Goal: Task Accomplishment & Management: Manage account settings

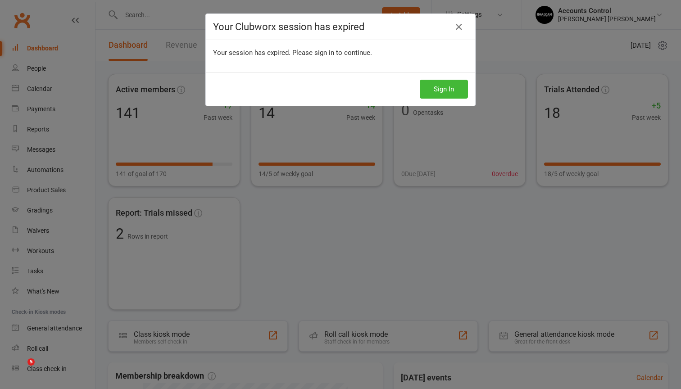
click at [445, 88] on button "Sign In" at bounding box center [444, 89] width 48 height 19
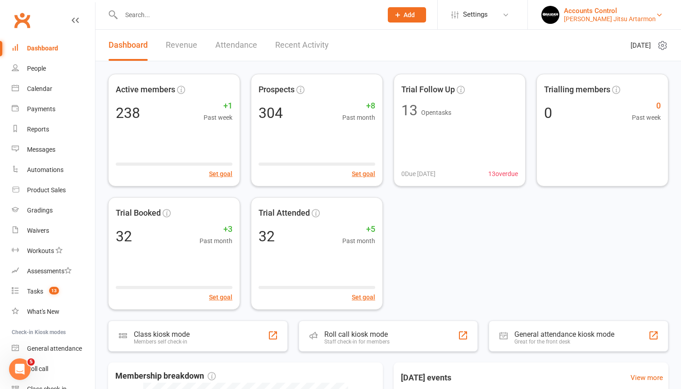
click at [649, 22] on div "Braddah Jiu Jitsu Artarmon" at bounding box center [610, 19] width 92 height 8
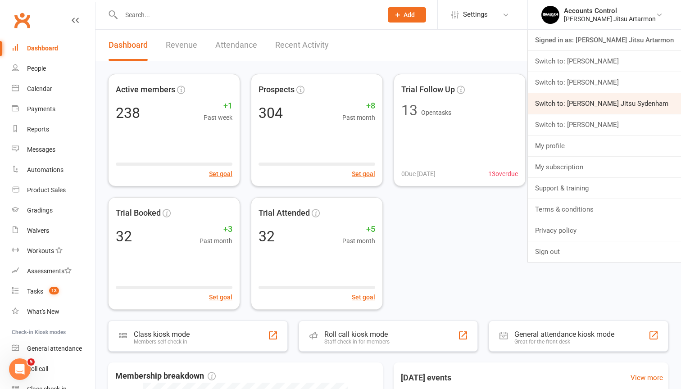
click at [615, 99] on link "Switch to: [PERSON_NAME] Jitsu Sydenham" at bounding box center [604, 103] width 153 height 21
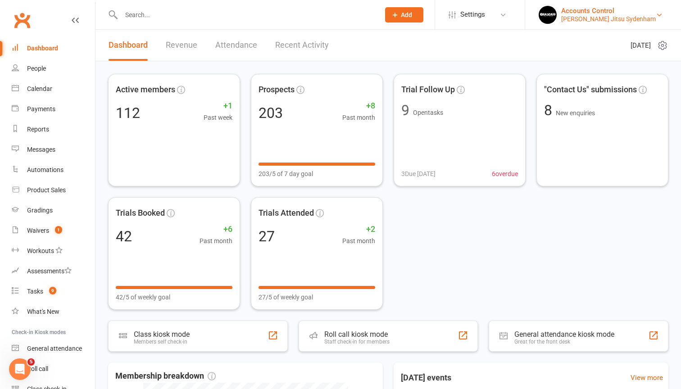
click at [666, 8] on link "Accounts Control Braddah Jiu Jitsu Sydenham" at bounding box center [602, 15] width 129 height 18
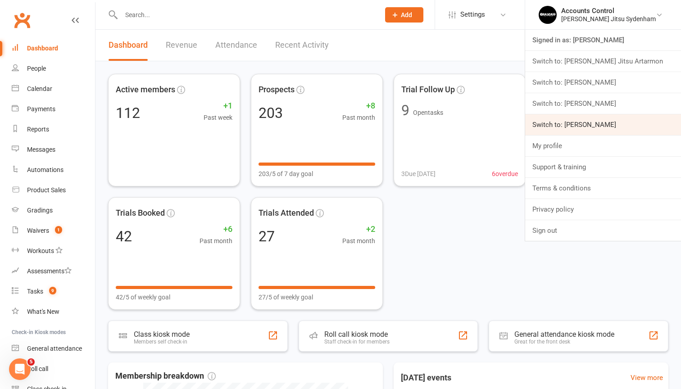
click at [583, 129] on link "Switch to: [PERSON_NAME]" at bounding box center [603, 124] width 156 height 21
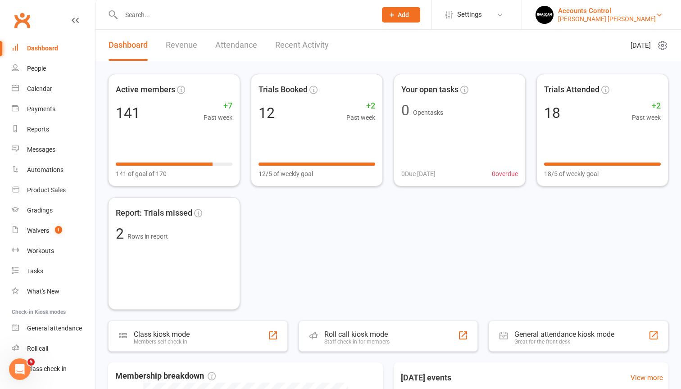
click at [652, 17] on div "Braddah Jiu Jitsu Thornleigh" at bounding box center [607, 19] width 98 height 8
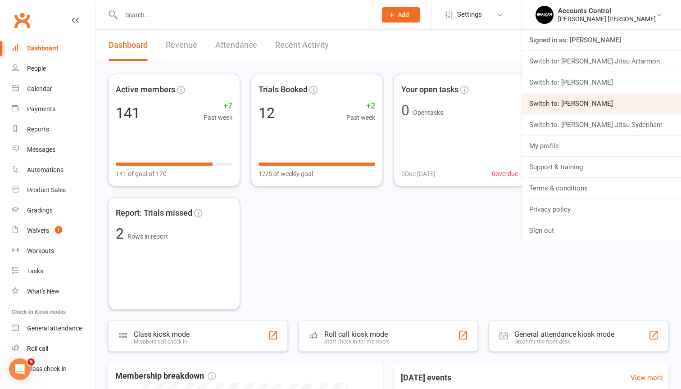
click at [616, 102] on link "Switch to: [PERSON_NAME]" at bounding box center [601, 103] width 159 height 21
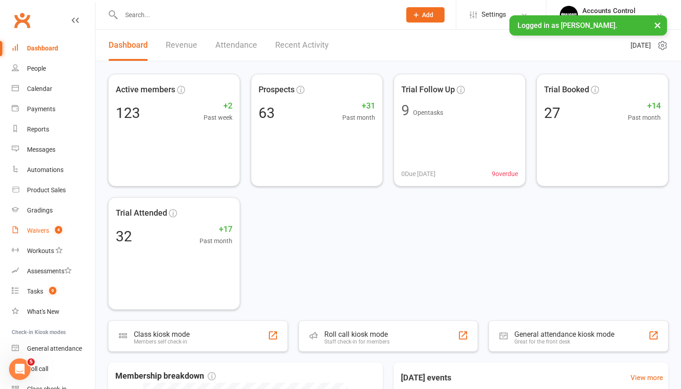
click at [37, 232] on div "Waivers" at bounding box center [38, 230] width 22 height 7
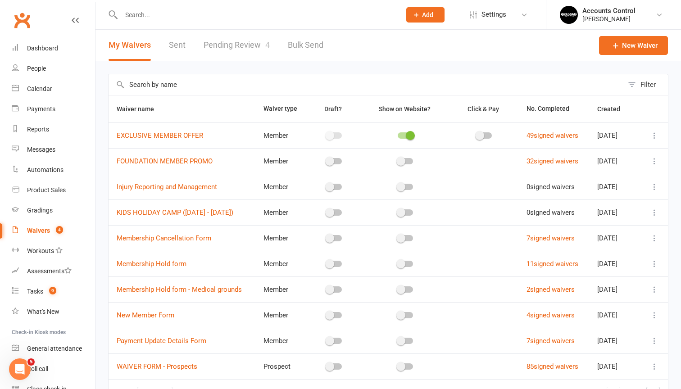
click at [233, 45] on link "Pending Review 4" at bounding box center [237, 45] width 66 height 31
